Goal: Information Seeking & Learning: Learn about a topic

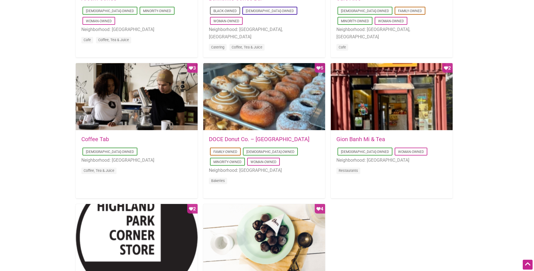
scroll to position [370, 0]
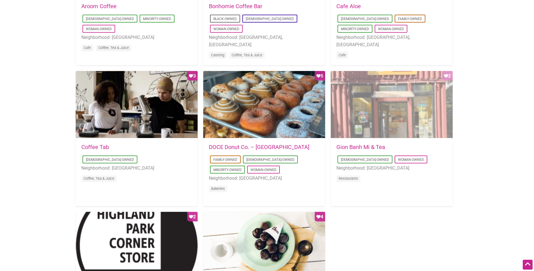
click at [410, 112] on div "Favorite Count 2" at bounding box center [392, 105] width 122 height 68
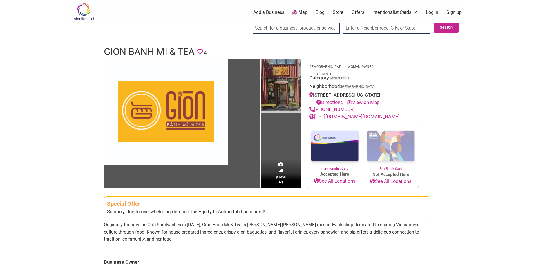
click at [276, 87] on img at bounding box center [280, 86] width 39 height 54
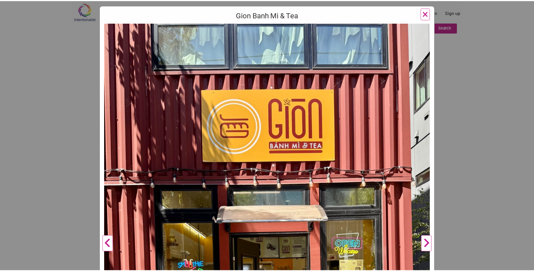
scroll to position [32, 0]
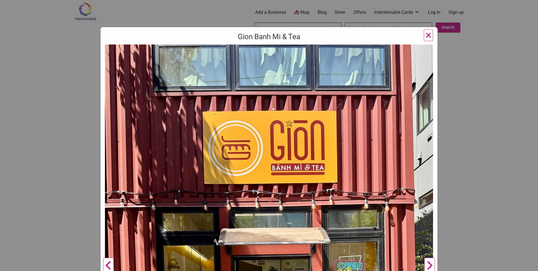
click at [425, 33] on span "×" at bounding box center [428, 34] width 6 height 13
